Goal: Task Accomplishment & Management: Complete application form

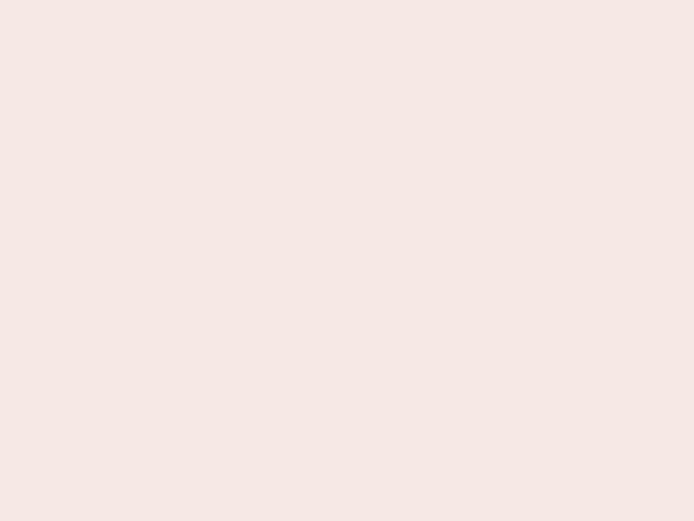
click at [347, 260] on nb-app "Almost there Thank you for registering for Newbook. Your account is under revie…" at bounding box center [347, 260] width 694 height 521
click at [347, 0] on nb-app "Almost there Thank you for registering for Newbook. Your account is under revie…" at bounding box center [347, 260] width 694 height 521
click at [371, 0] on nb-app "Almost there Thank you for registering for Newbook. Your account is under revie…" at bounding box center [347, 260] width 694 height 521
click at [347, 260] on nb-app "Almost there Thank you for registering for Newbook. Your account is under revie…" at bounding box center [347, 260] width 694 height 521
click at [347, 0] on nb-app "Almost there Thank you for registering for Newbook. Your account is under revie…" at bounding box center [347, 260] width 694 height 521
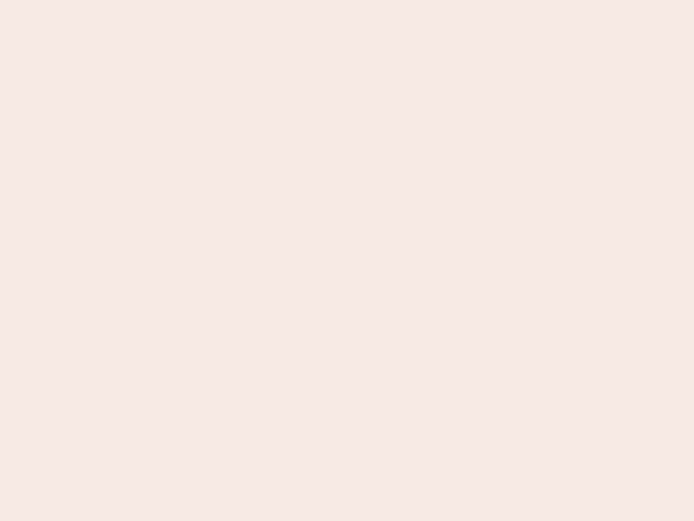
click at [243, 0] on nb-app "Almost there Thank you for registering for Newbook. Your account is under revie…" at bounding box center [347, 260] width 694 height 521
click at [347, 260] on nb-app "Almost there Thank you for registering for Newbook. Your account is under revie…" at bounding box center [347, 260] width 694 height 521
click at [347, 0] on nb-app "Almost there Thank you for registering for Newbook. Your account is under revie…" at bounding box center [347, 260] width 694 height 521
click at [243, 0] on nb-app "Almost there Thank you for registering for Newbook. Your account is under revie…" at bounding box center [347, 260] width 694 height 521
click at [347, 260] on nb-app "Almost there Thank you for registering for Newbook. Your account is under revie…" at bounding box center [347, 260] width 694 height 521
